Goal: Task Accomplishment & Management: Manage account settings

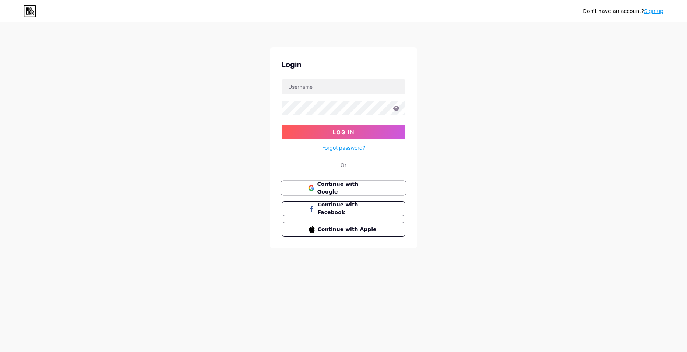
click at [347, 186] on span "Continue with Google" at bounding box center [347, 188] width 61 height 16
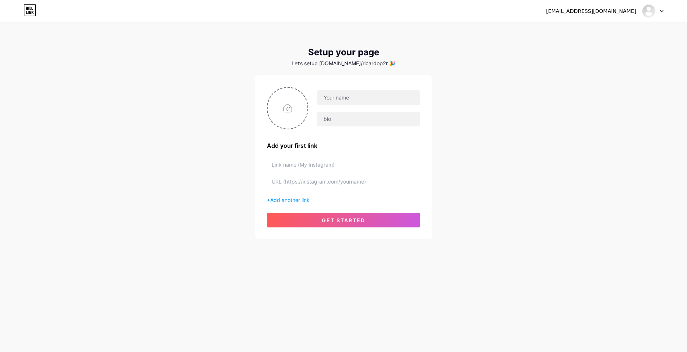
click at [660, 13] on div at bounding box center [652, 10] width 21 height 13
click at [598, 50] on li "Logout" at bounding box center [617, 50] width 91 height 20
